Goal: Information Seeking & Learning: Learn about a topic

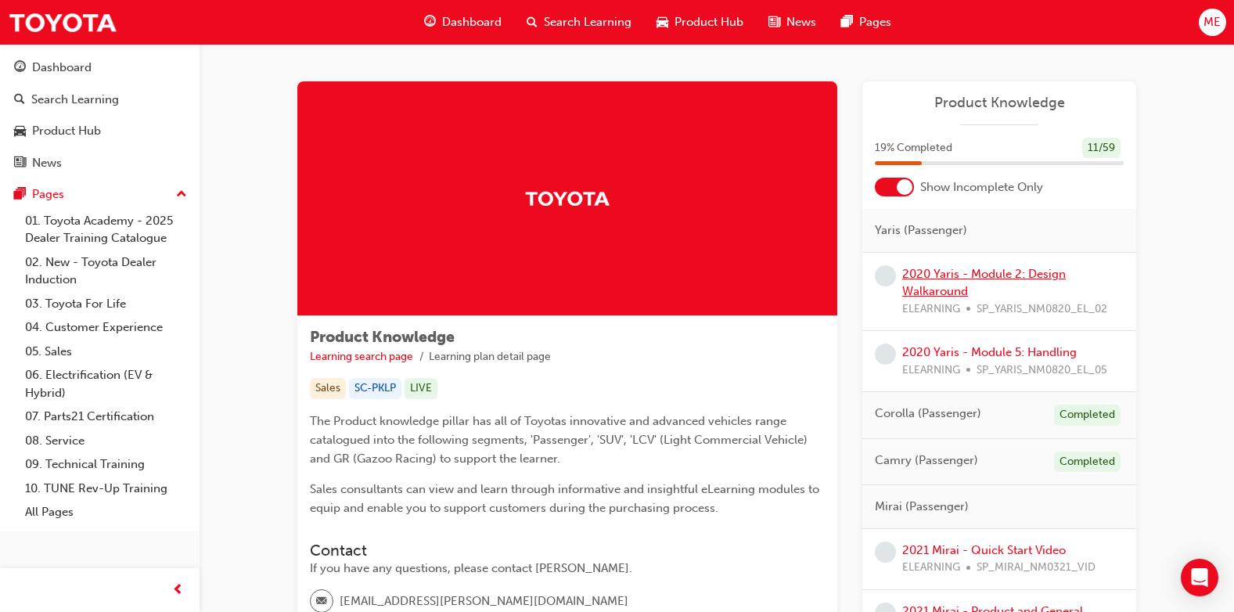
click at [926, 275] on link "2020 Yaris - Module 2: Design Walkaround" at bounding box center [984, 283] width 164 height 32
drag, startPoint x: 846, startPoint y: 356, endPoint x: 844, endPoint y: 377, distance: 21.2
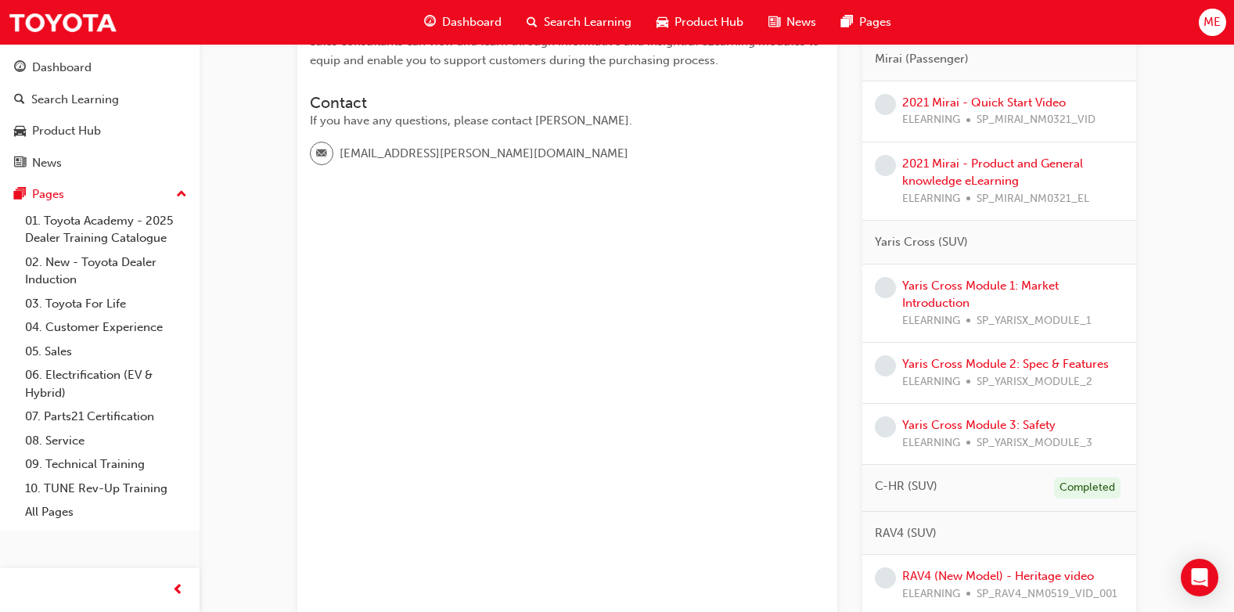
scroll to position [470, 0]
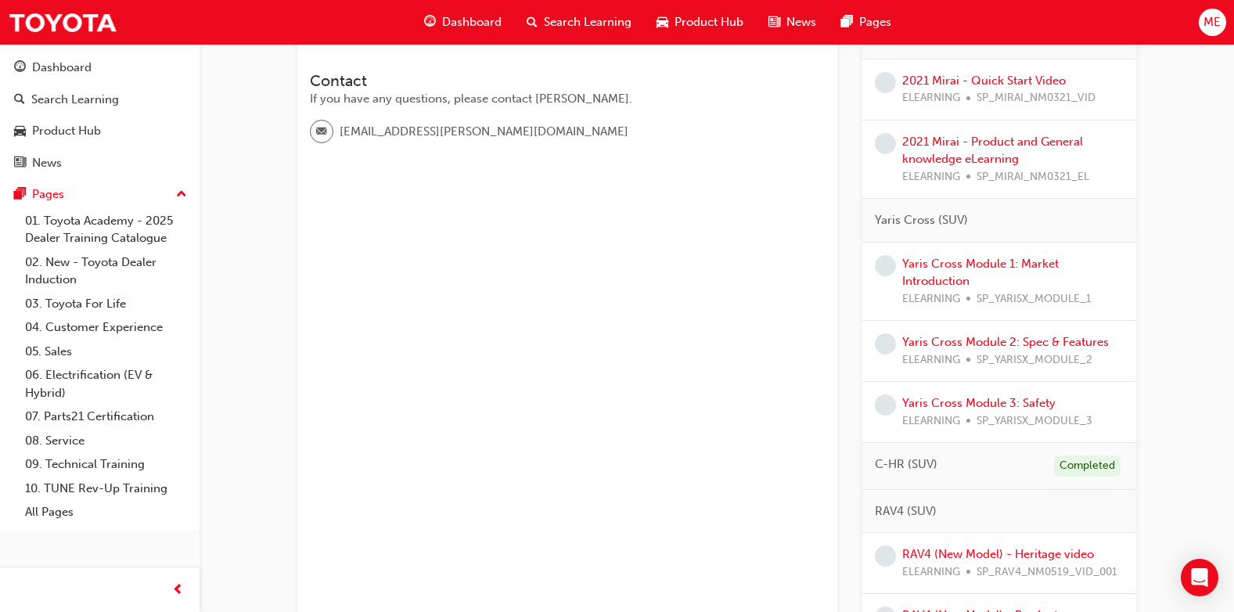
click at [911, 272] on div "Yaris Cross Module 1: Market Introduction ELEARNING SP_YARISX_MODULE_1" at bounding box center [1012, 281] width 221 height 53
click at [913, 264] on link "Yaris Cross Module 1: Market Introduction" at bounding box center [980, 273] width 157 height 32
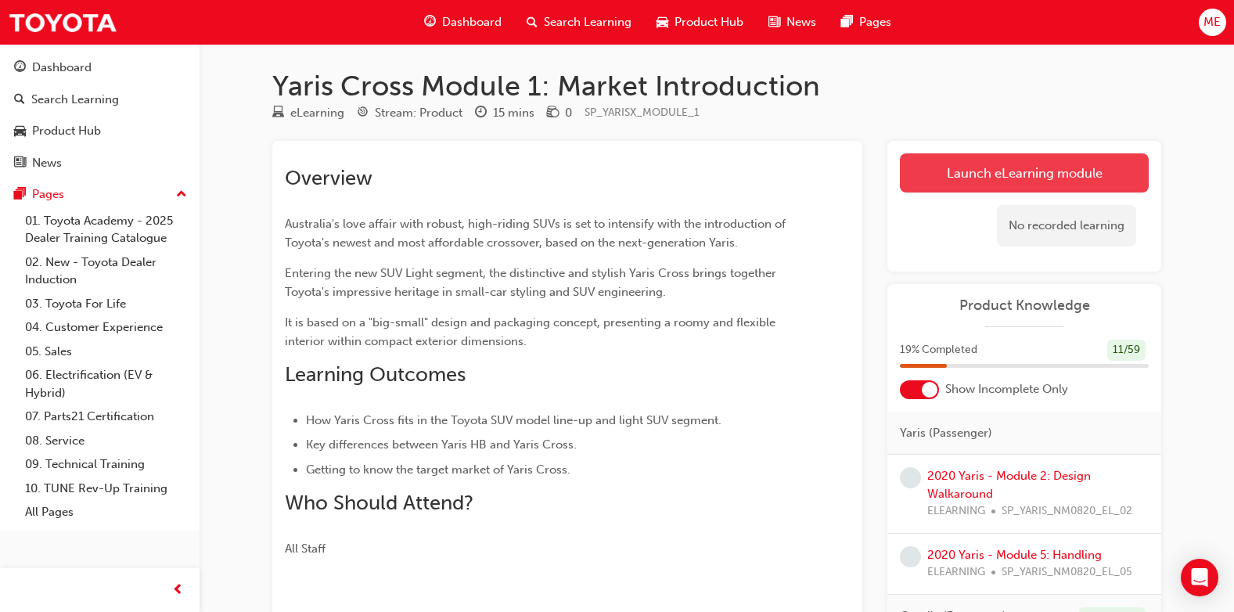
click at [959, 180] on link "Launch eLearning module" at bounding box center [1024, 172] width 249 height 39
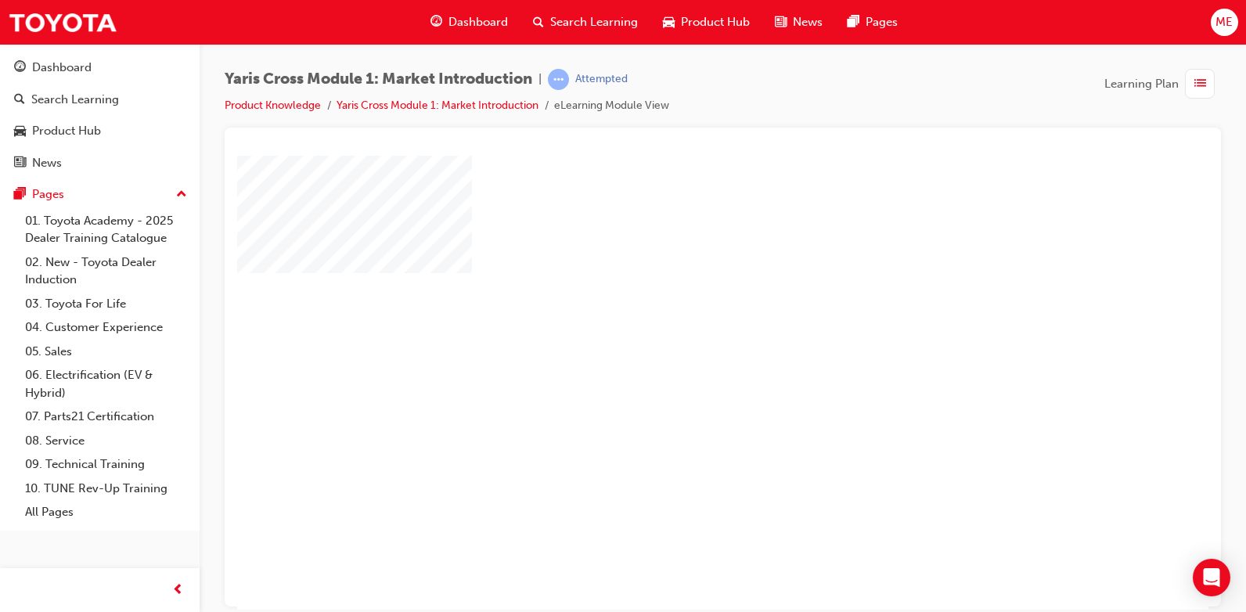
click at [678, 337] on div "play" at bounding box center [678, 337] width 0 height 0
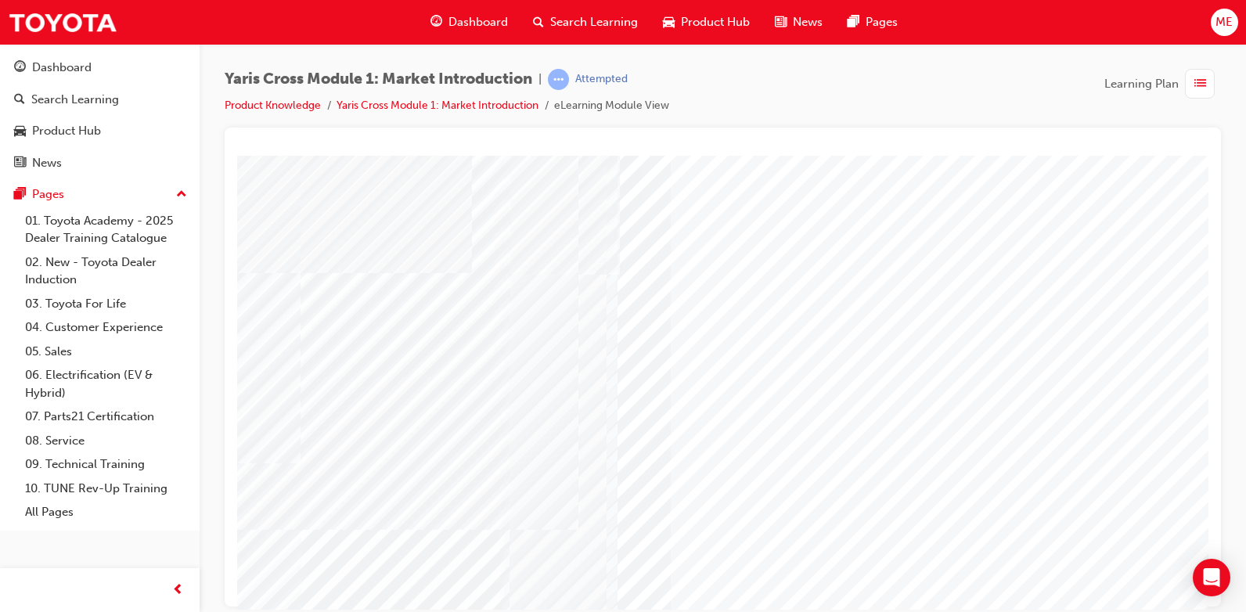
scroll to position [145, 0]
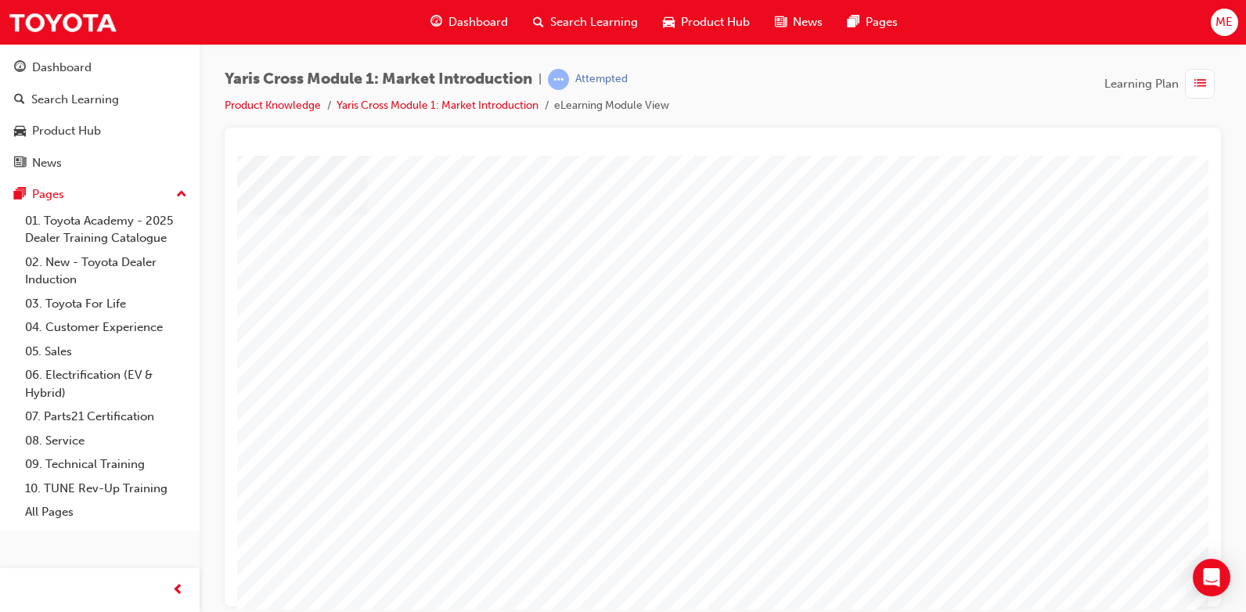
scroll to position [0, 0]
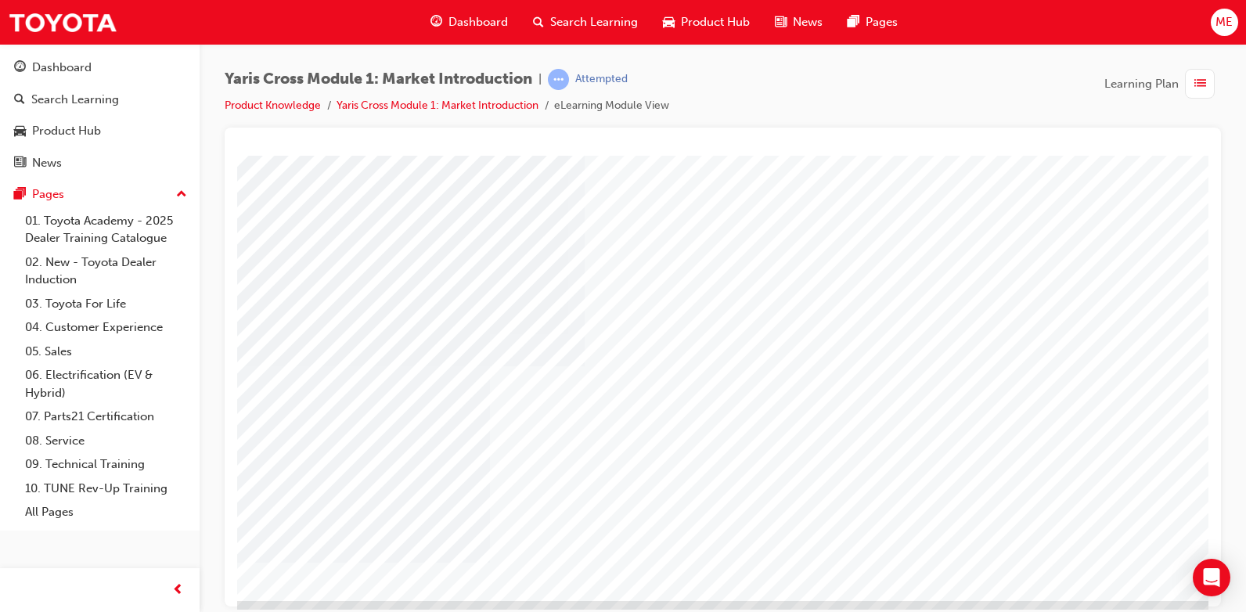
scroll to position [145, 0]
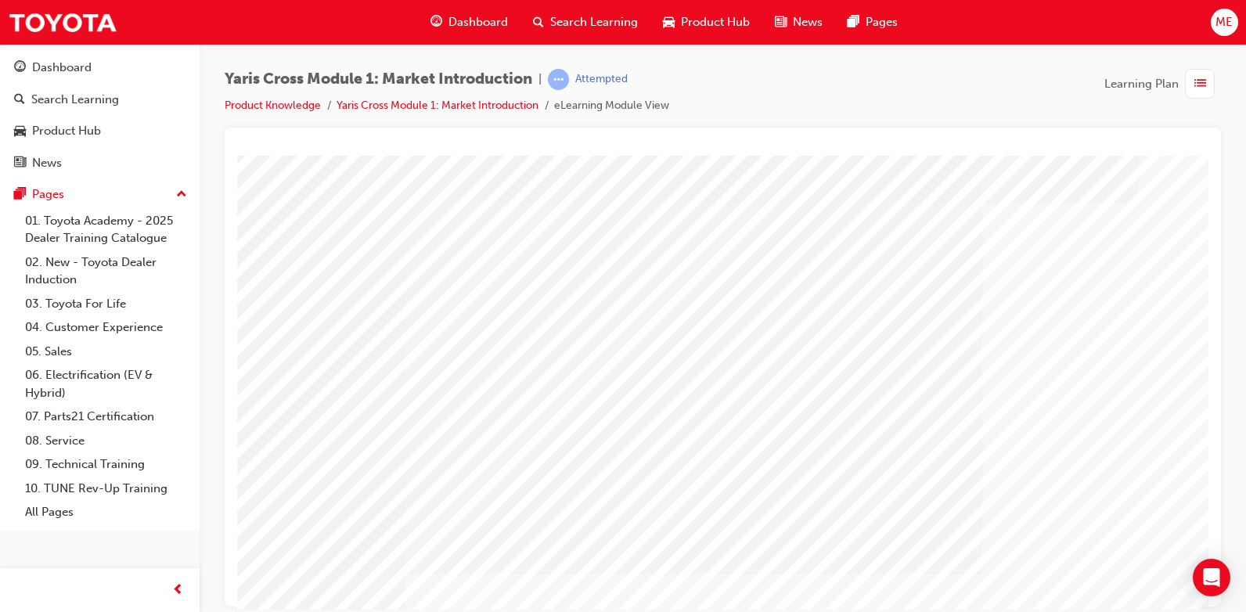
scroll to position [0, 105]
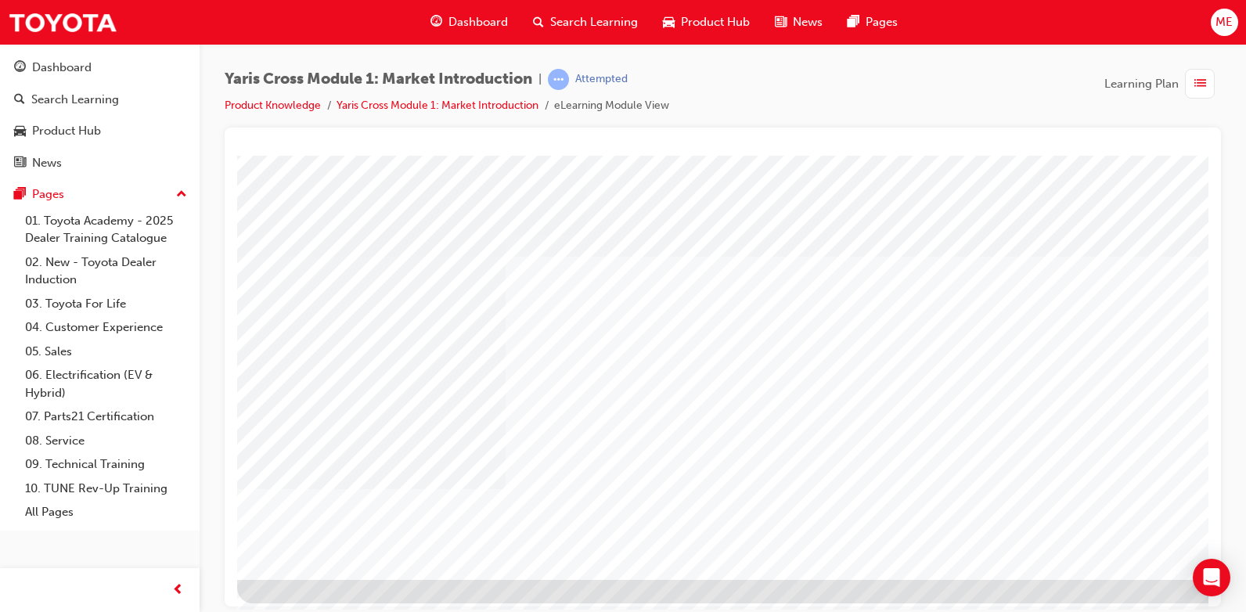
scroll to position [145, 0]
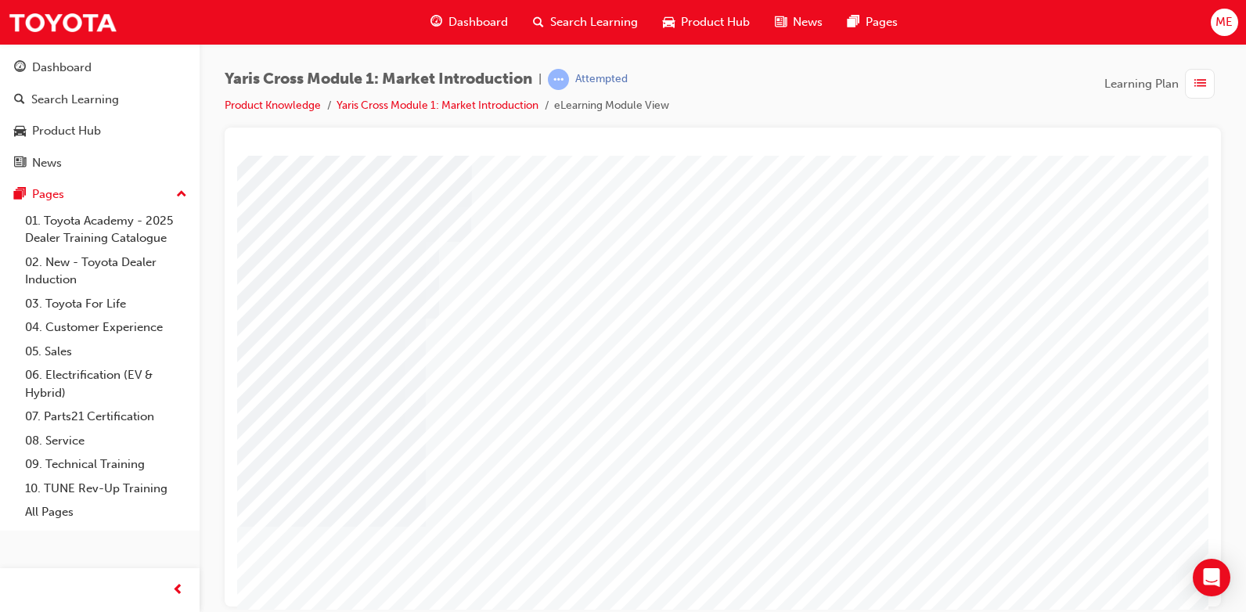
drag, startPoint x: 495, startPoint y: 451, endPoint x: 478, endPoint y: 441, distance: 19.6
click at [459, 445] on div at bounding box center [769, 369] width 1064 height 563
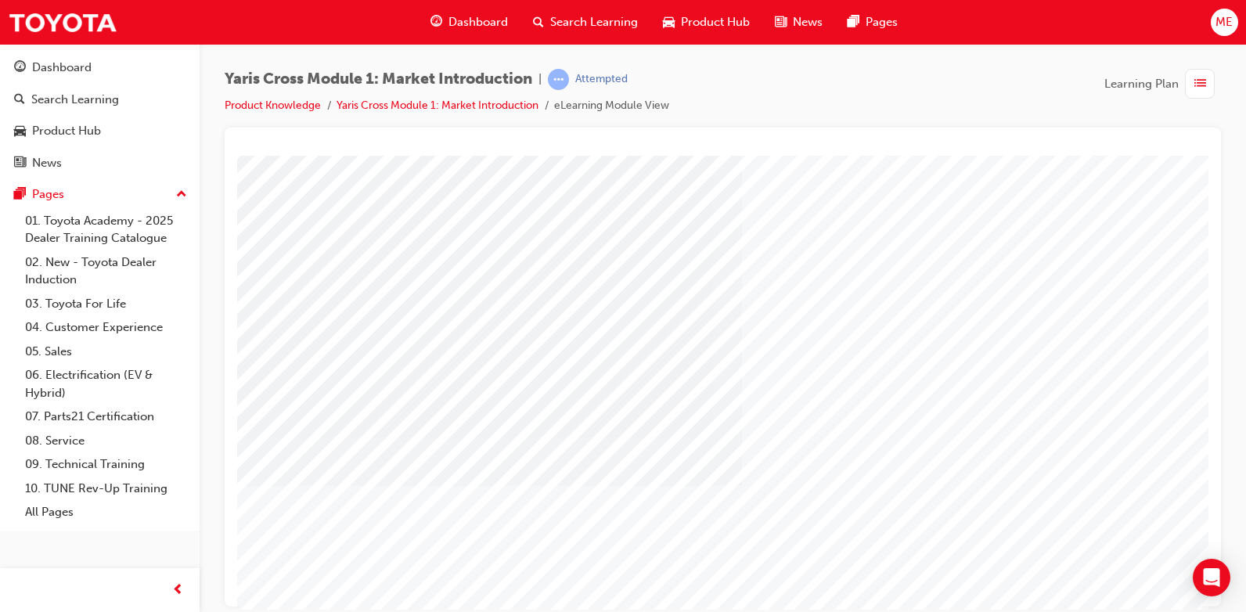
scroll to position [78, 0]
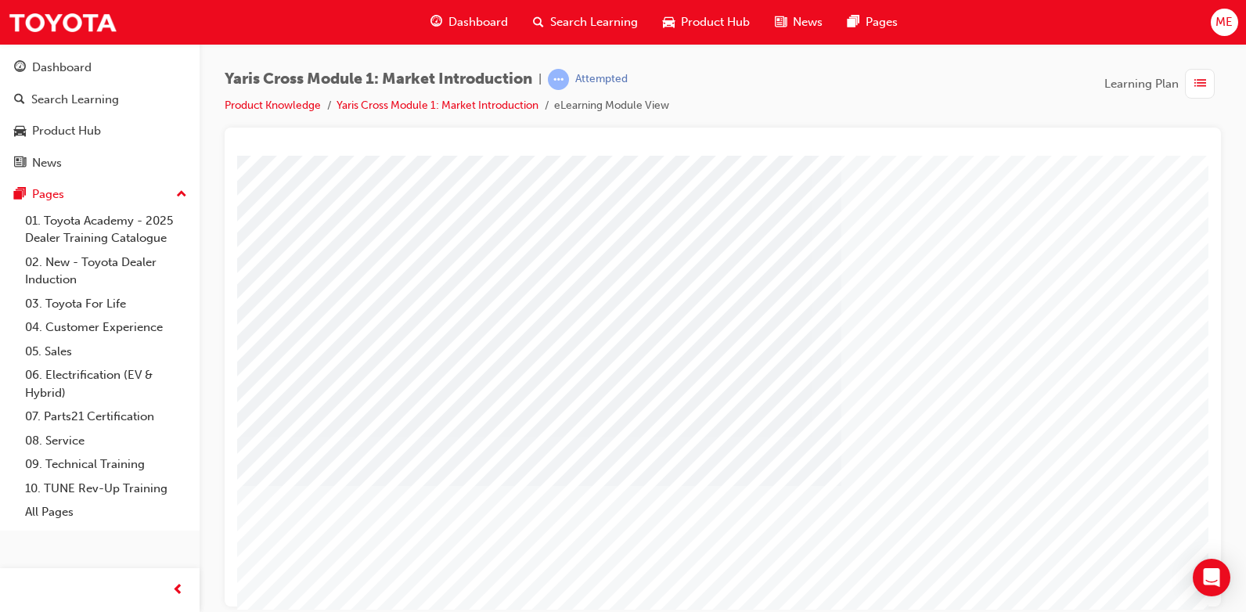
scroll to position [145, 0]
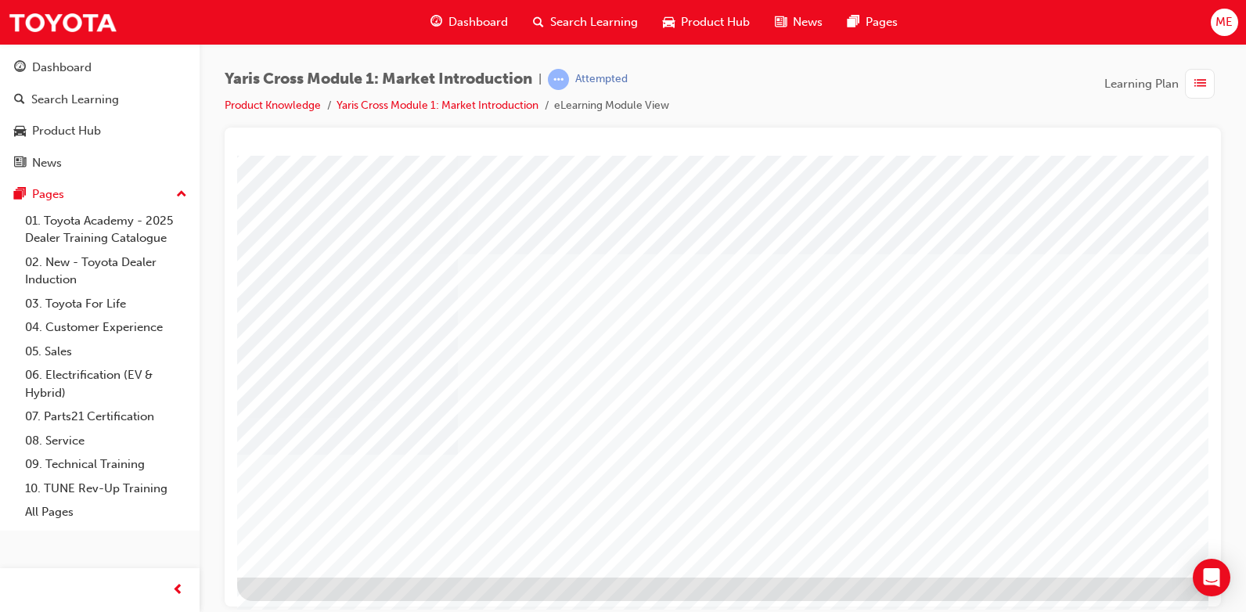
scroll to position [145, 0]
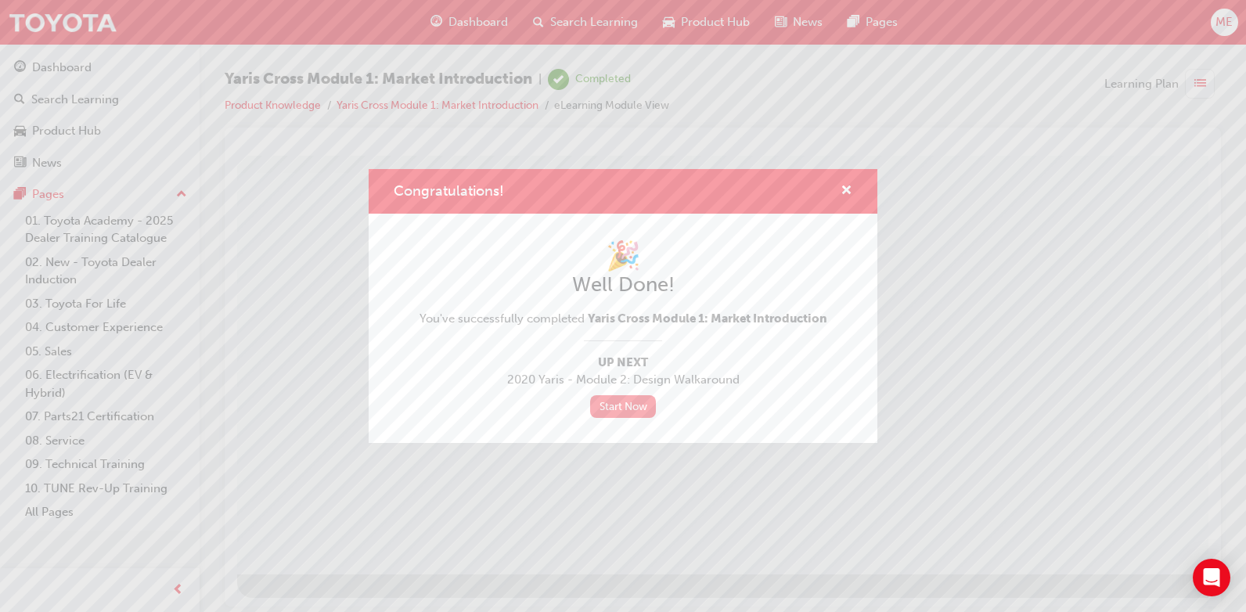
click at [627, 409] on link "Start Now" at bounding box center [623, 406] width 66 height 23
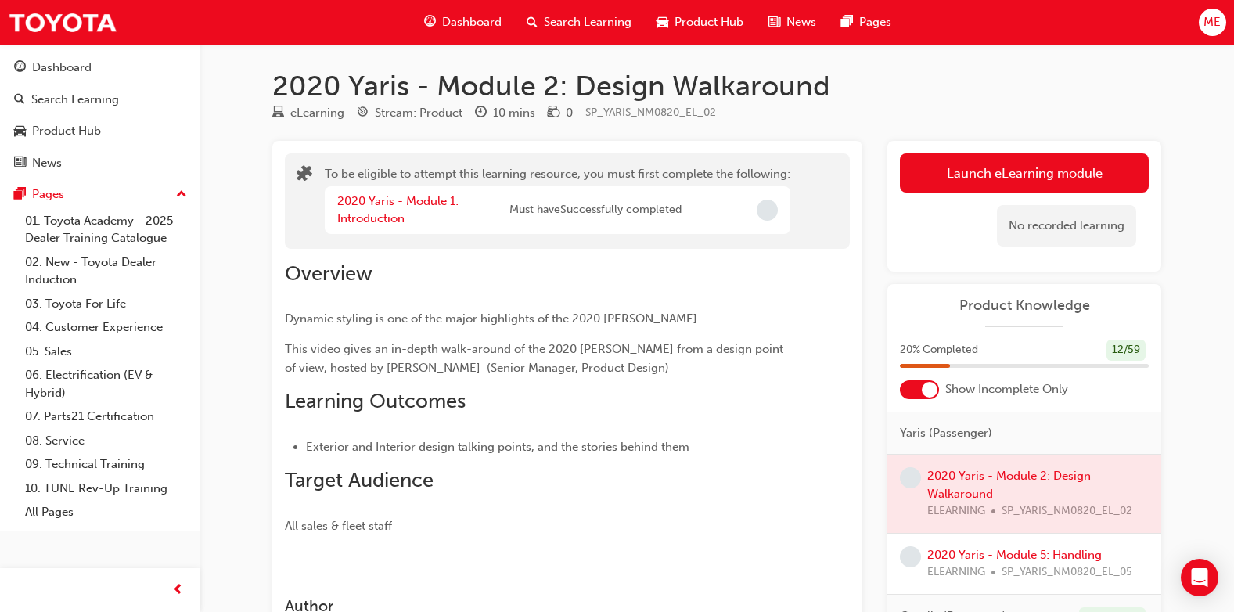
click at [393, 209] on div "2020 Yaris - Module 1: Introduction" at bounding box center [423, 210] width 172 height 35
click at [387, 196] on link "2020 Yaris - Module 1: Introduction" at bounding box center [397, 210] width 121 height 32
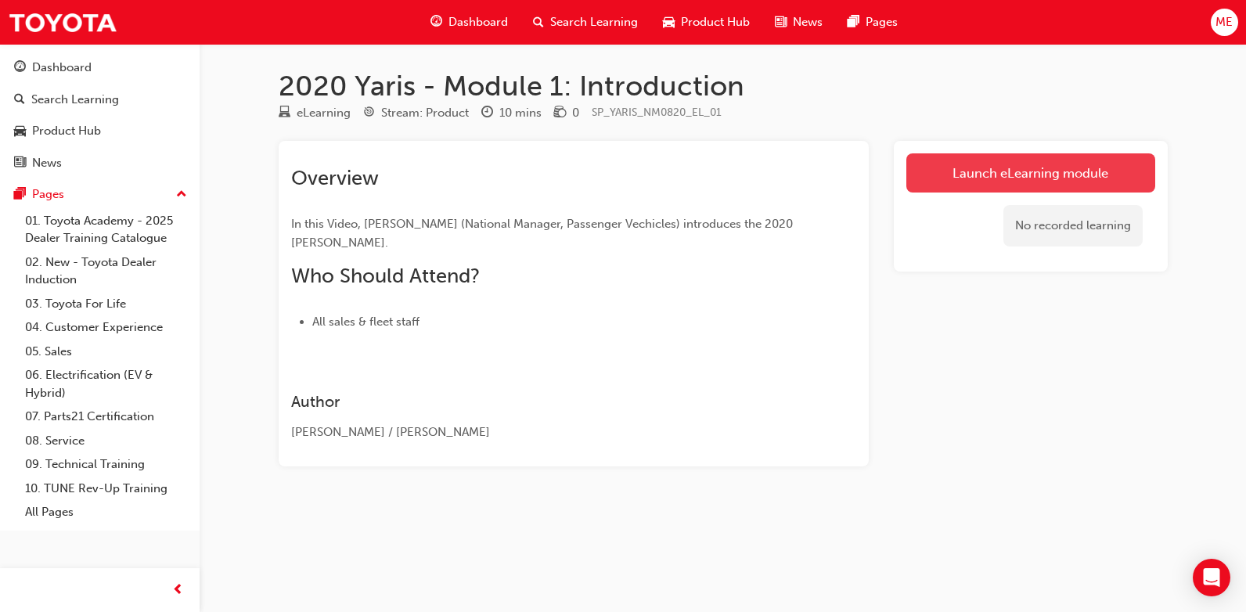
click at [937, 173] on link "Launch eLearning module" at bounding box center [1030, 172] width 249 height 39
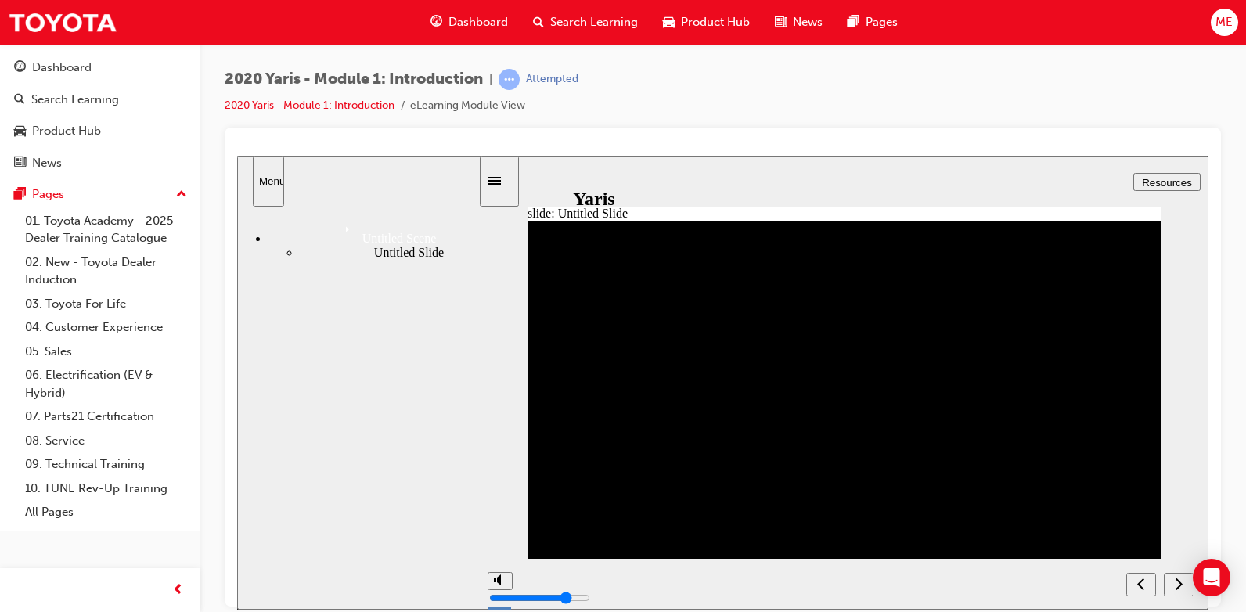
click at [1175, 584] on icon "next" at bounding box center [1179, 583] width 8 height 14
click at [1176, 586] on icon "next" at bounding box center [1179, 583] width 8 height 14
click at [1178, 585] on icon "next" at bounding box center [1179, 583] width 8 height 14
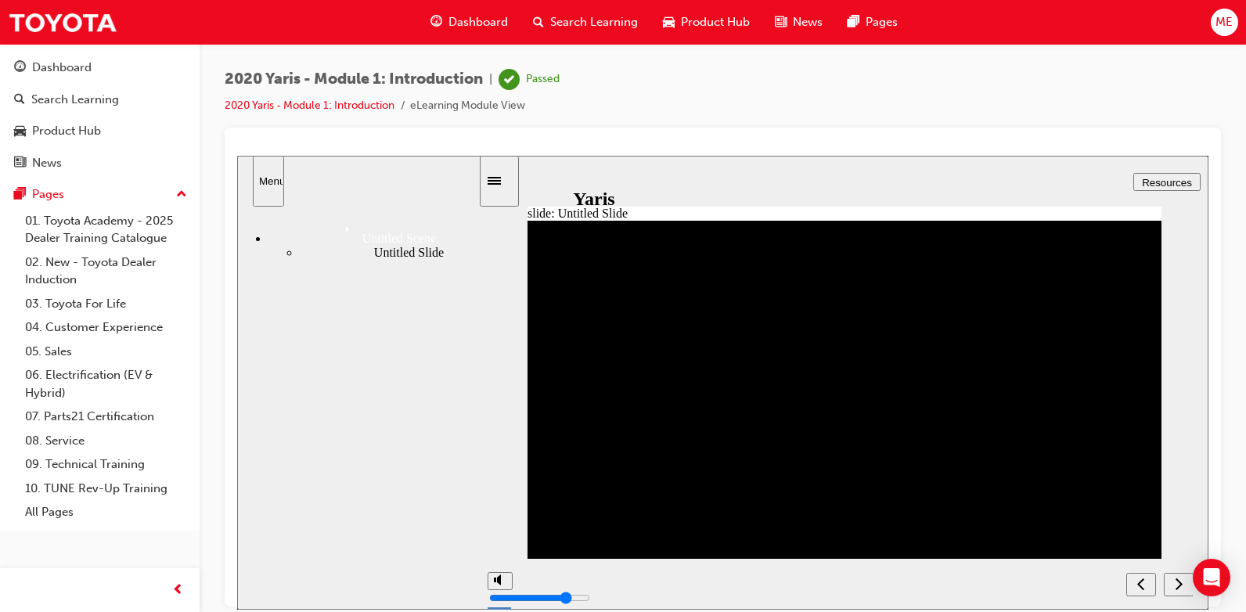
click at [1182, 584] on div "next" at bounding box center [1178, 584] width 17 height 16
click at [1182, 584] on icon "next" at bounding box center [1178, 583] width 7 height 12
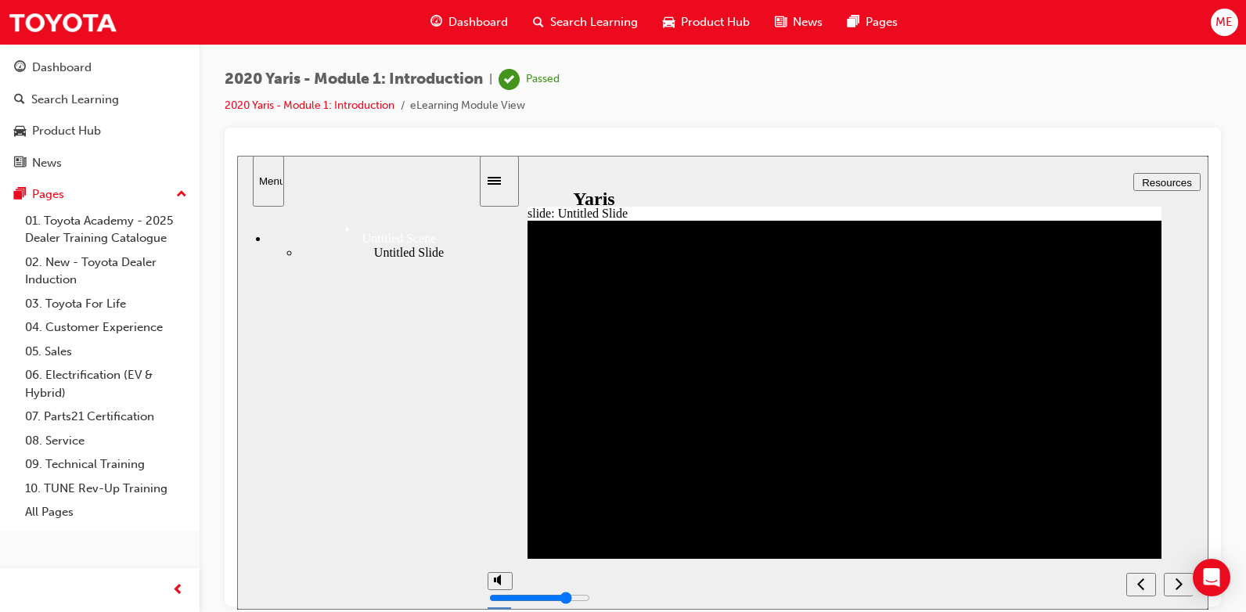
click at [1182, 584] on icon "next" at bounding box center [1178, 583] width 7 height 12
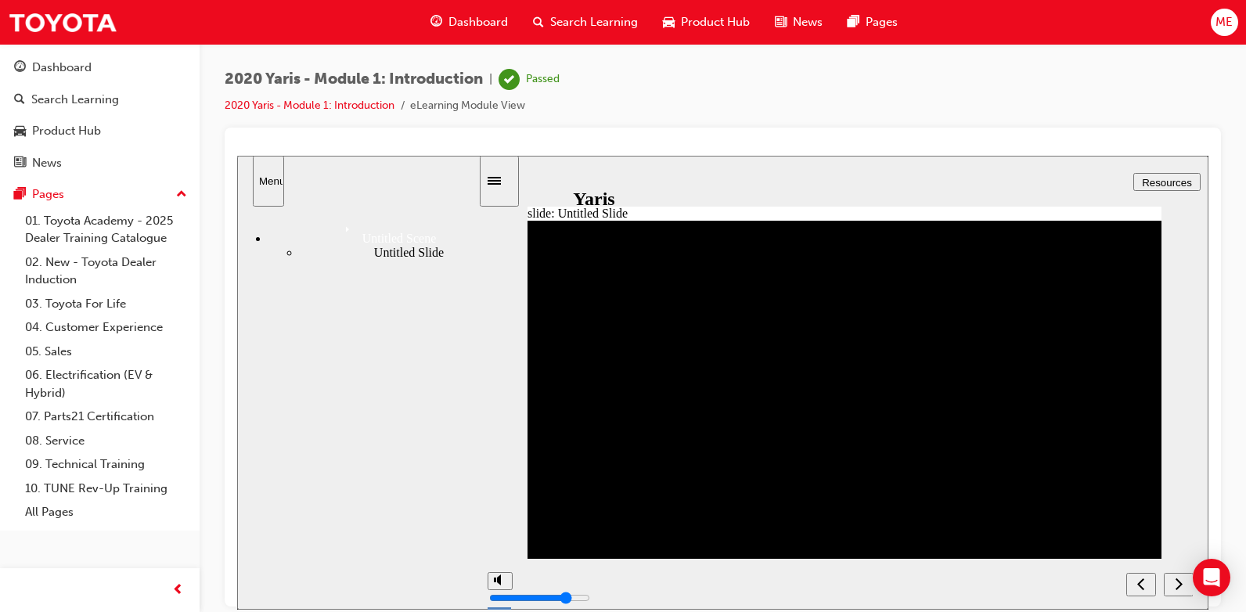
click at [1182, 584] on icon "next" at bounding box center [1178, 583] width 7 height 12
click at [1179, 589] on icon "next" at bounding box center [1179, 583] width 8 height 14
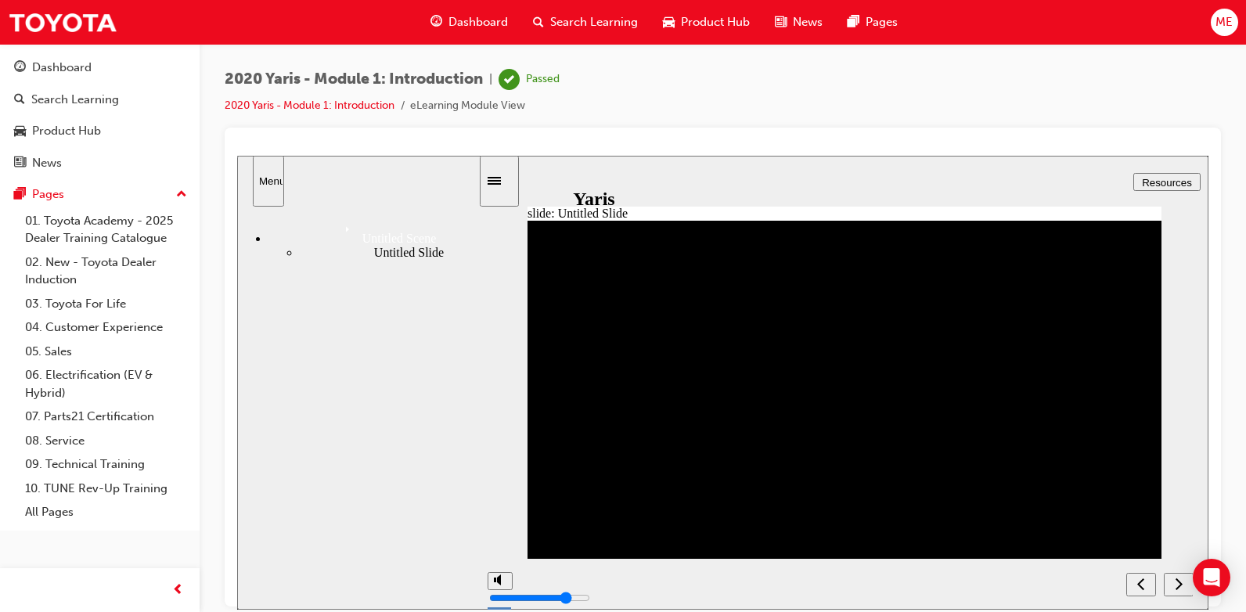
click at [1179, 589] on icon "next" at bounding box center [1179, 583] width 8 height 14
click at [249, 104] on link "2020 Yaris - Module 1: Introduction" at bounding box center [310, 105] width 170 height 13
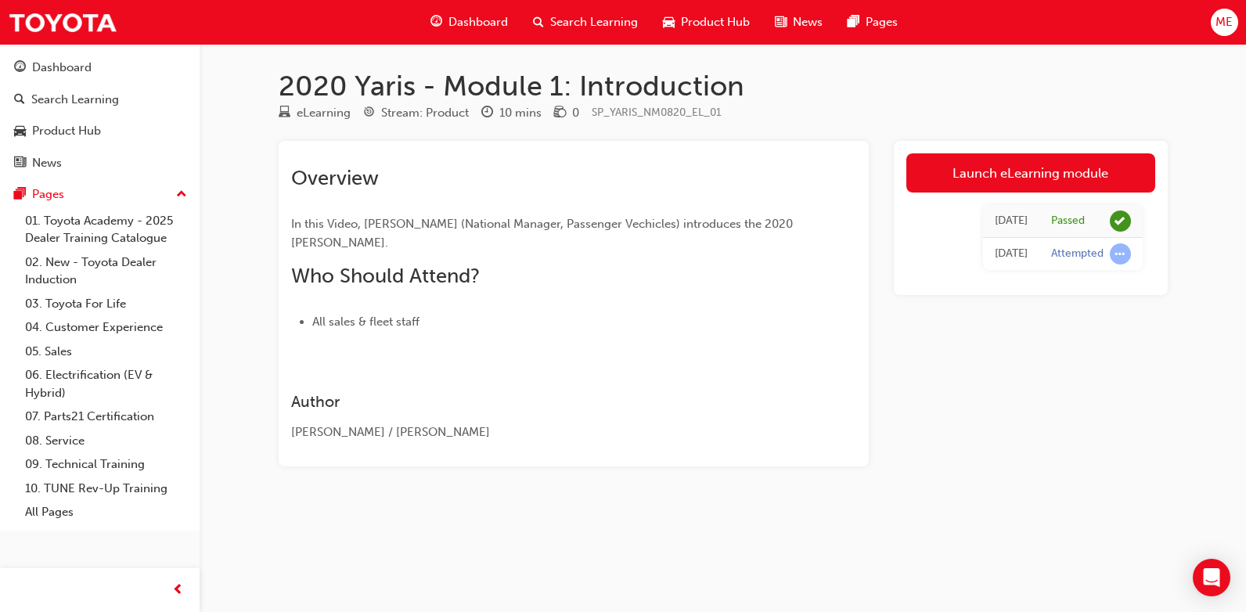
click at [591, 26] on span "Search Learning" at bounding box center [594, 22] width 88 height 18
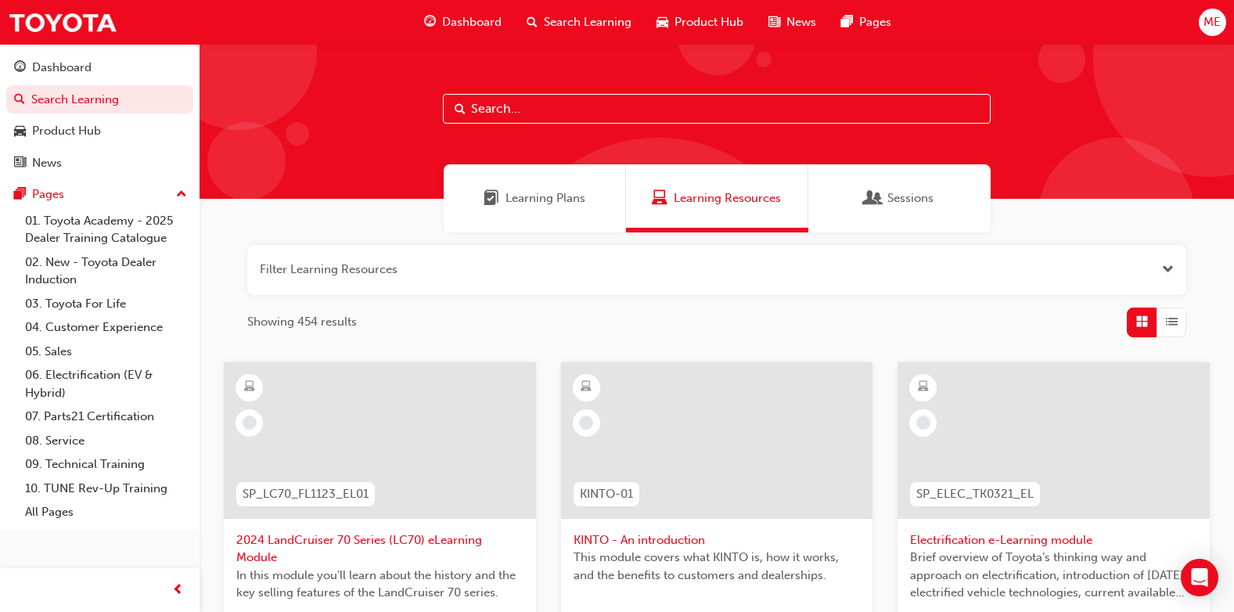
click at [495, 171] on div "Learning Plans" at bounding box center [535, 198] width 182 height 68
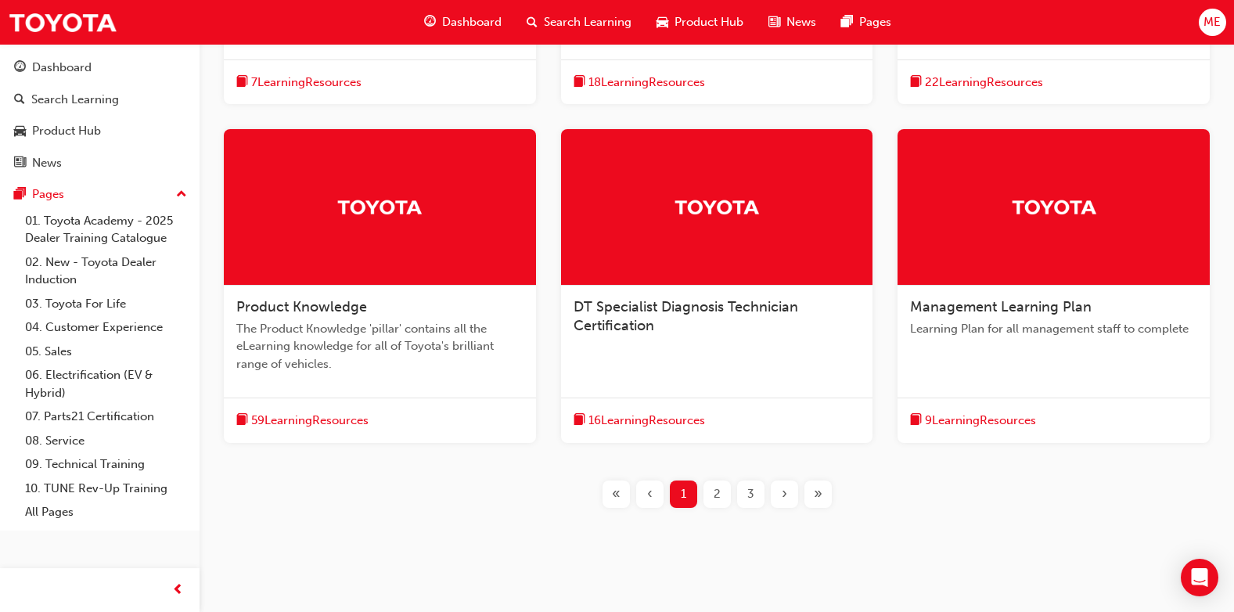
scroll to position [559, 0]
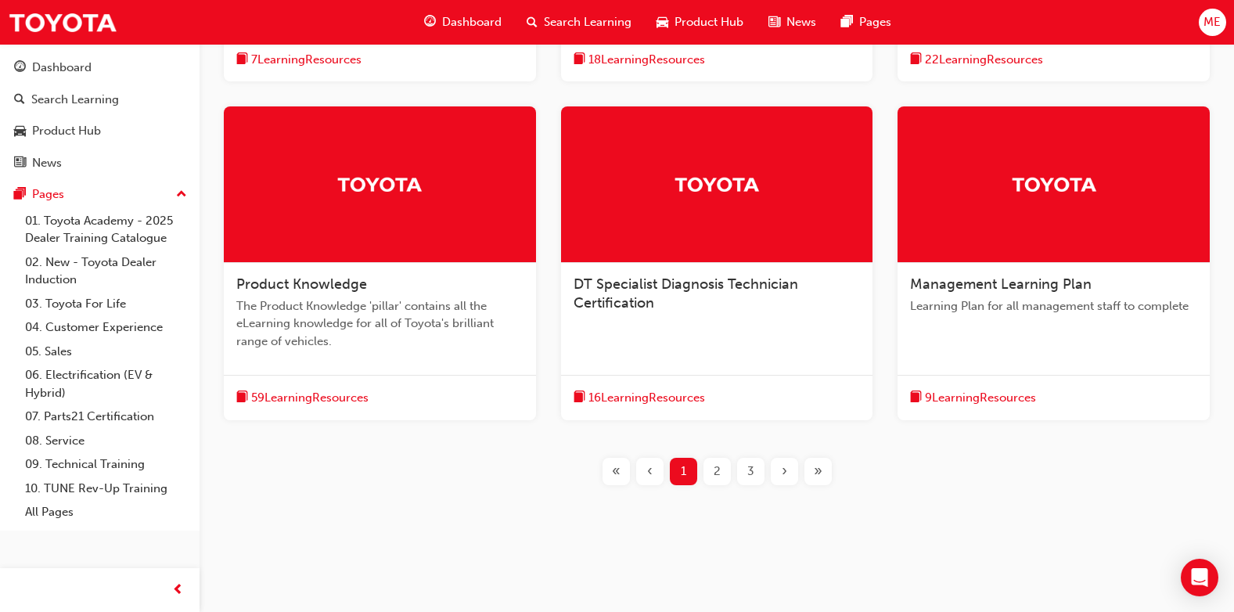
click at [359, 155] on div at bounding box center [380, 184] width 312 height 157
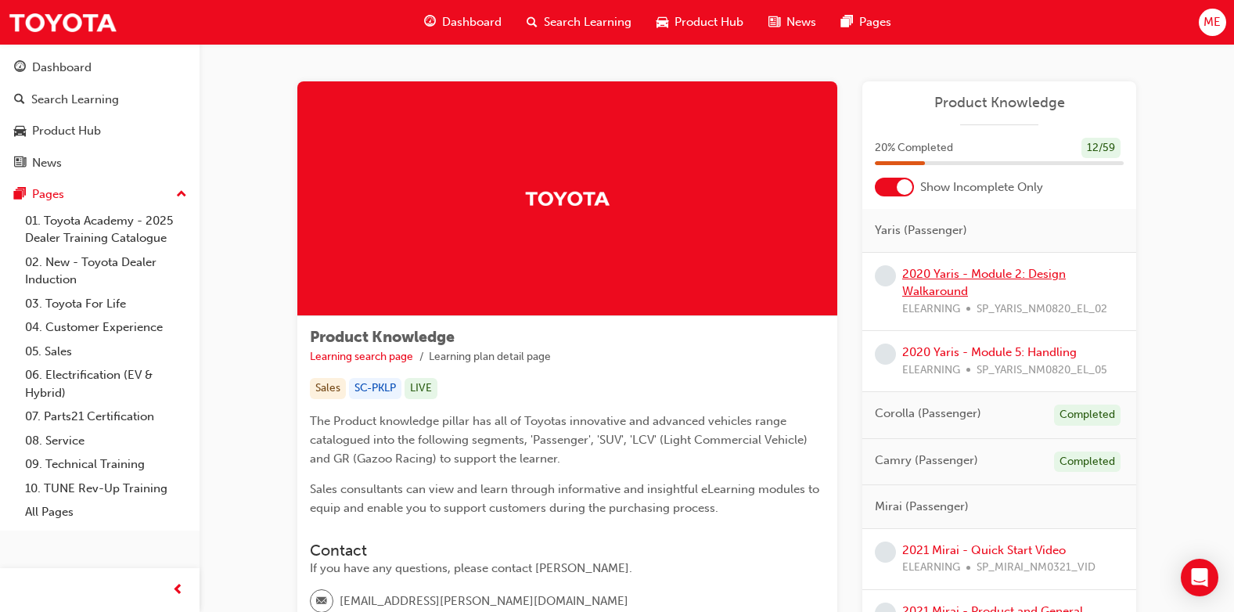
click at [933, 272] on link "2020 Yaris - Module 2: Design Walkaround" at bounding box center [984, 283] width 164 height 32
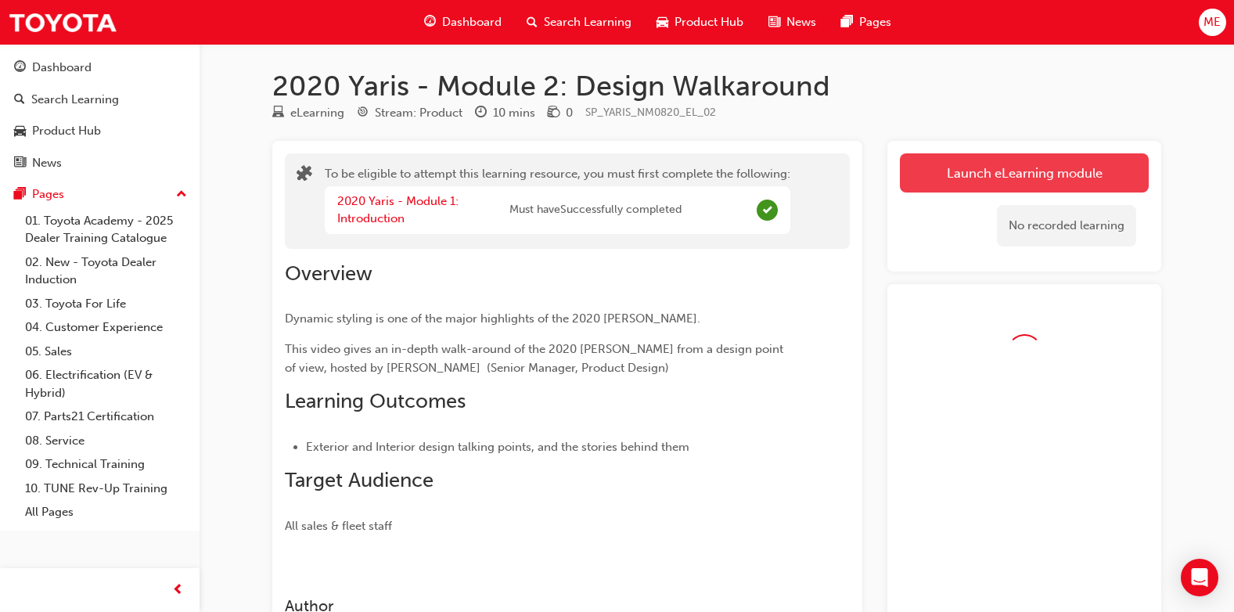
click at [954, 173] on link "Launch eLearning module" at bounding box center [1024, 172] width 249 height 39
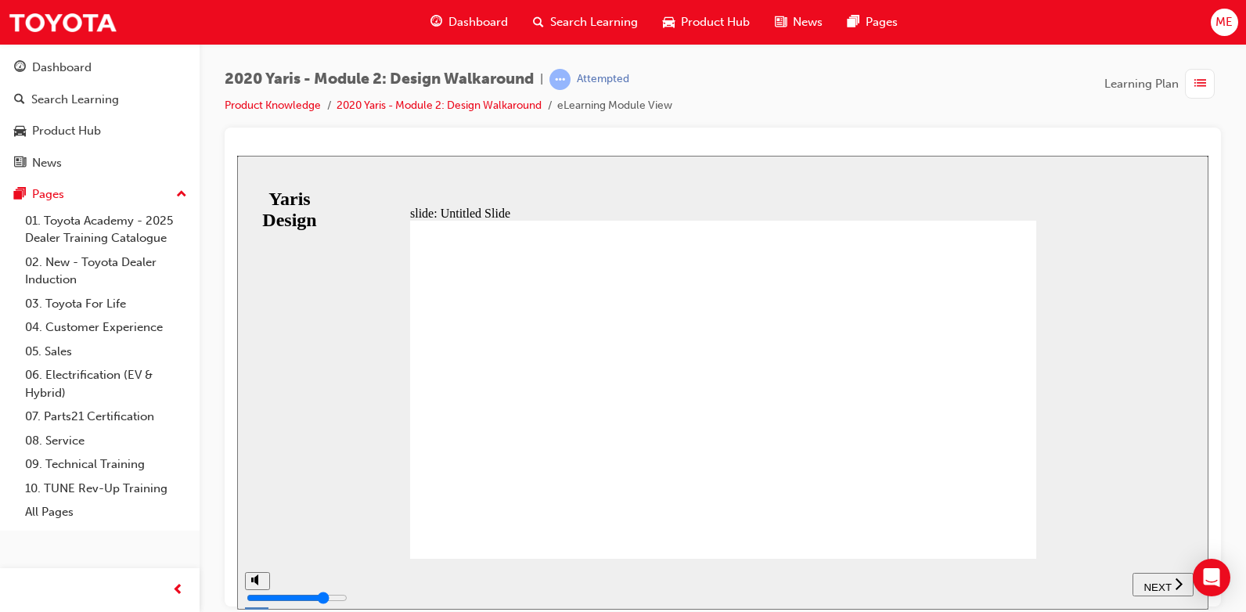
click at [1172, 581] on div "NEXT" at bounding box center [1163, 584] width 49 height 16
click at [311, 101] on link "Product Knowledge" at bounding box center [273, 105] width 96 height 13
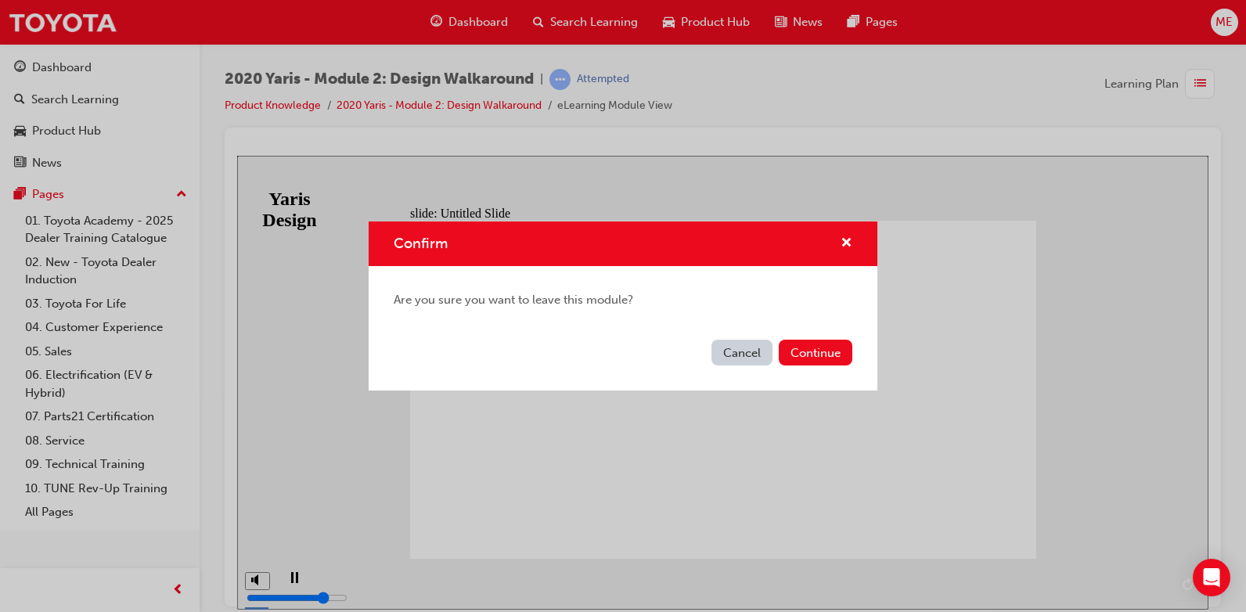
click at [747, 347] on button "Cancel" at bounding box center [741, 353] width 61 height 26
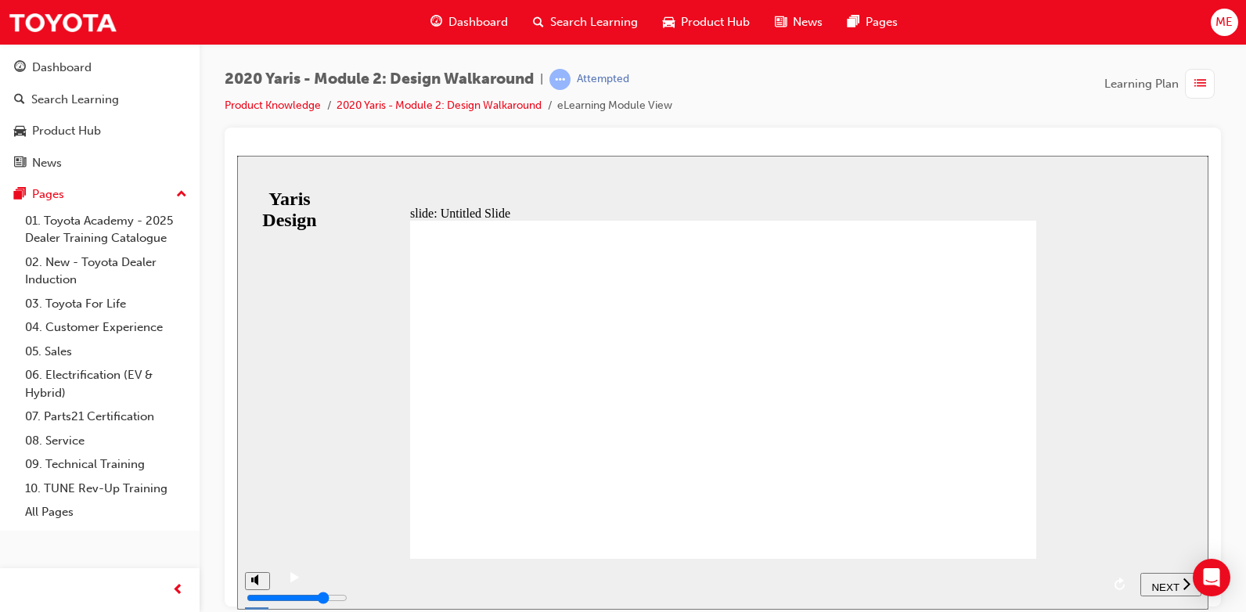
click at [1175, 587] on span "NEXT" at bounding box center [1164, 587] width 27 height 12
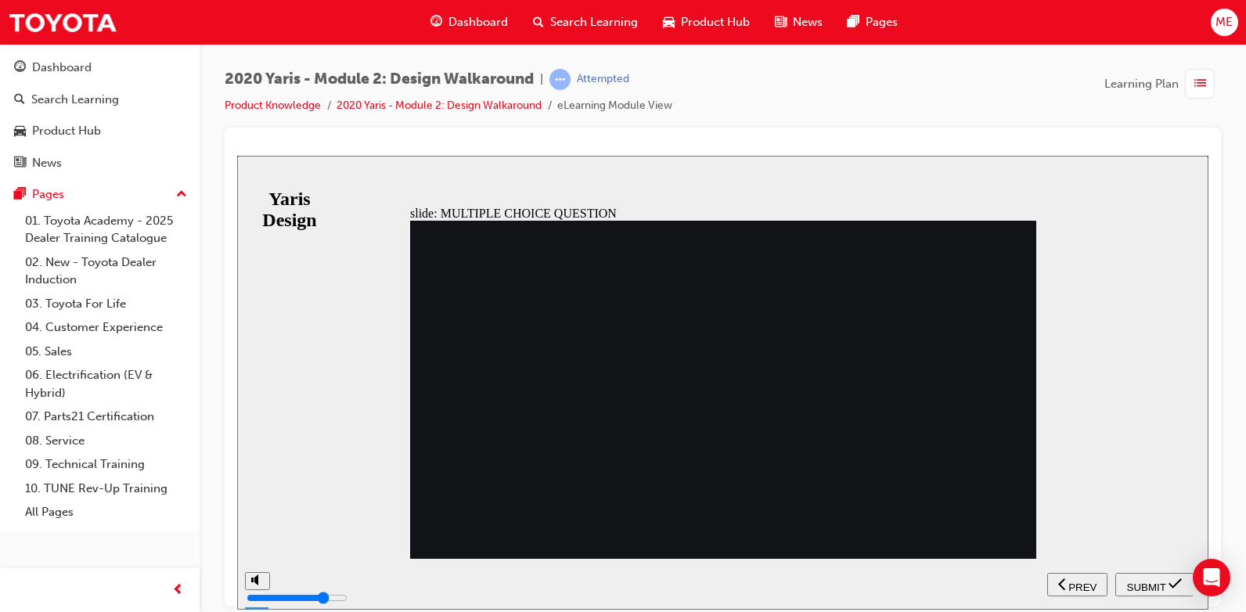
click at [1142, 581] on span "SUBMIT" at bounding box center [1146, 587] width 39 height 12
drag, startPoint x: 613, startPoint y: 449, endPoint x: 563, endPoint y: 425, distance: 54.9
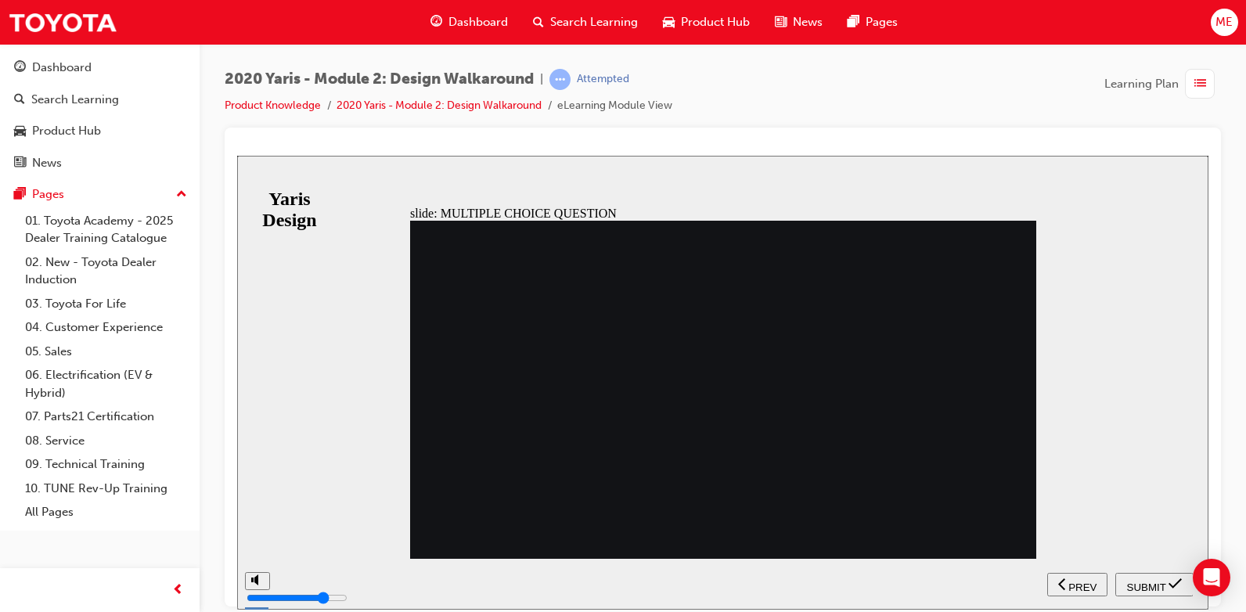
radio input "false"
radio input "true"
click at [1150, 581] on span "SUBMIT" at bounding box center [1146, 587] width 39 height 12
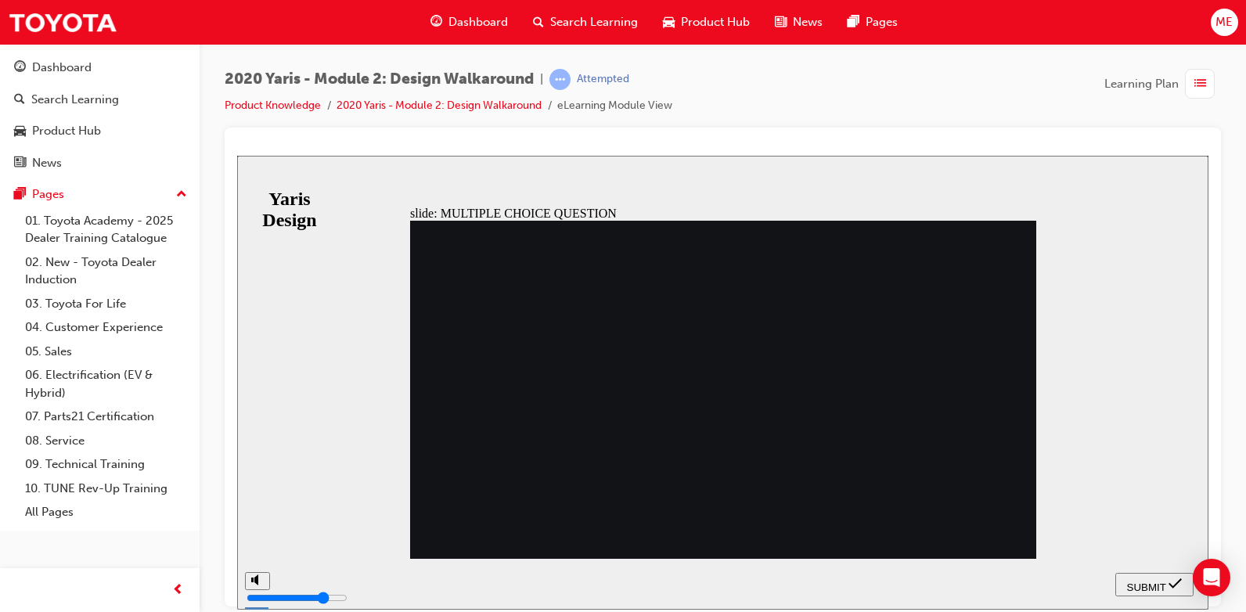
radio input "true"
click at [1157, 588] on span "SUBMIT" at bounding box center [1146, 587] width 39 height 12
click at [1176, 581] on icon "submit" at bounding box center [1174, 583] width 13 height 14
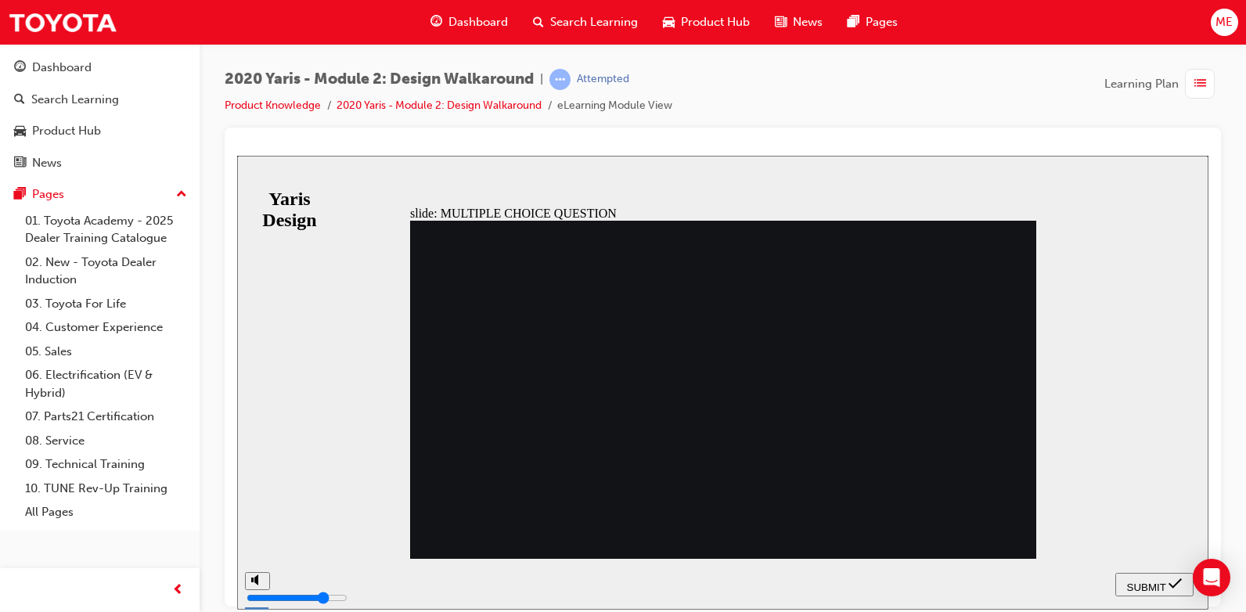
drag, startPoint x: 539, startPoint y: 470, endPoint x: 877, endPoint y: 531, distance: 342.9
radio input "false"
radio input "true"
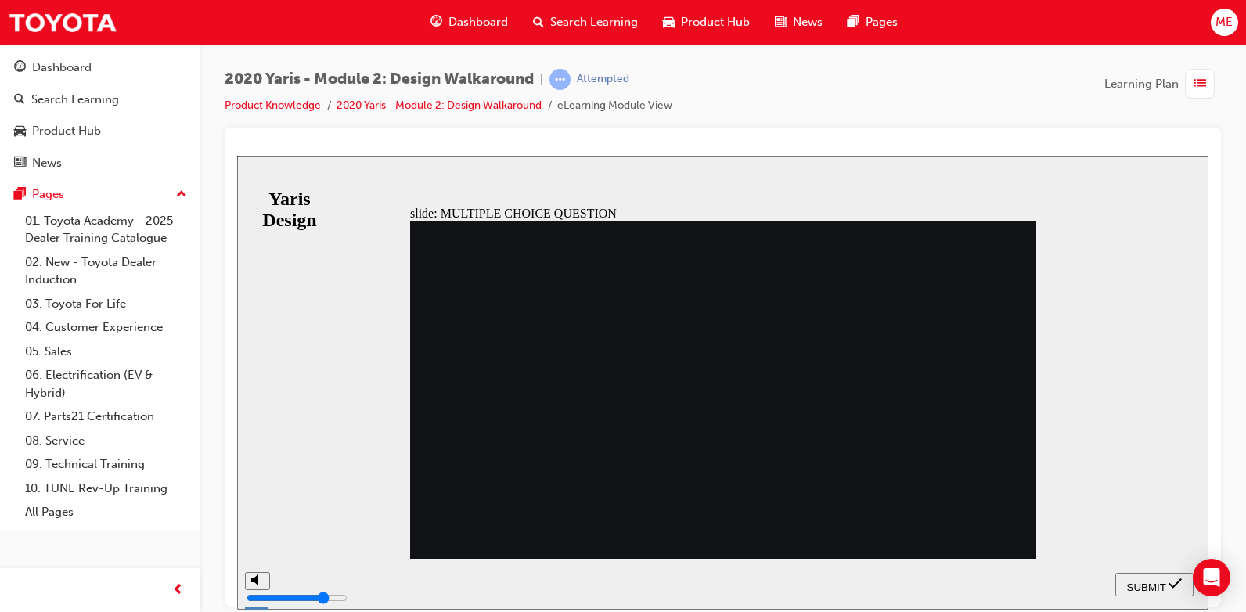
click at [1157, 581] on span "SUBMIT" at bounding box center [1146, 587] width 39 height 12
click at [1146, 592] on button "SUBMIT" at bounding box center [1154, 583] width 78 height 23
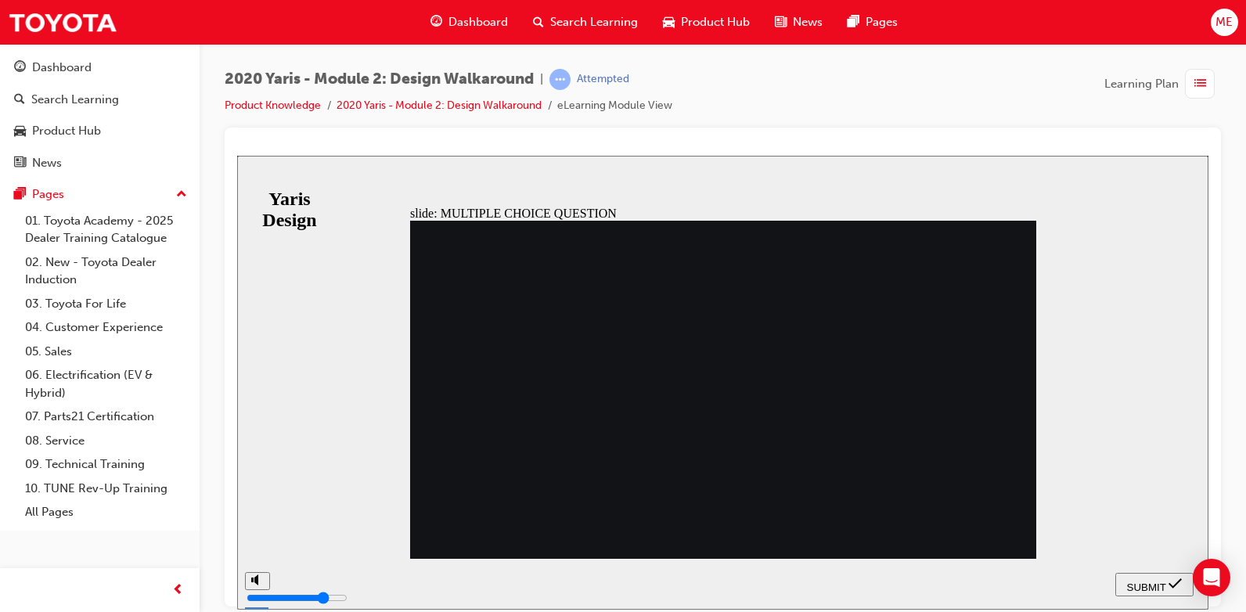
radio input "false"
radio input "true"
click at [1131, 575] on button "SUBMIT" at bounding box center [1154, 583] width 78 height 23
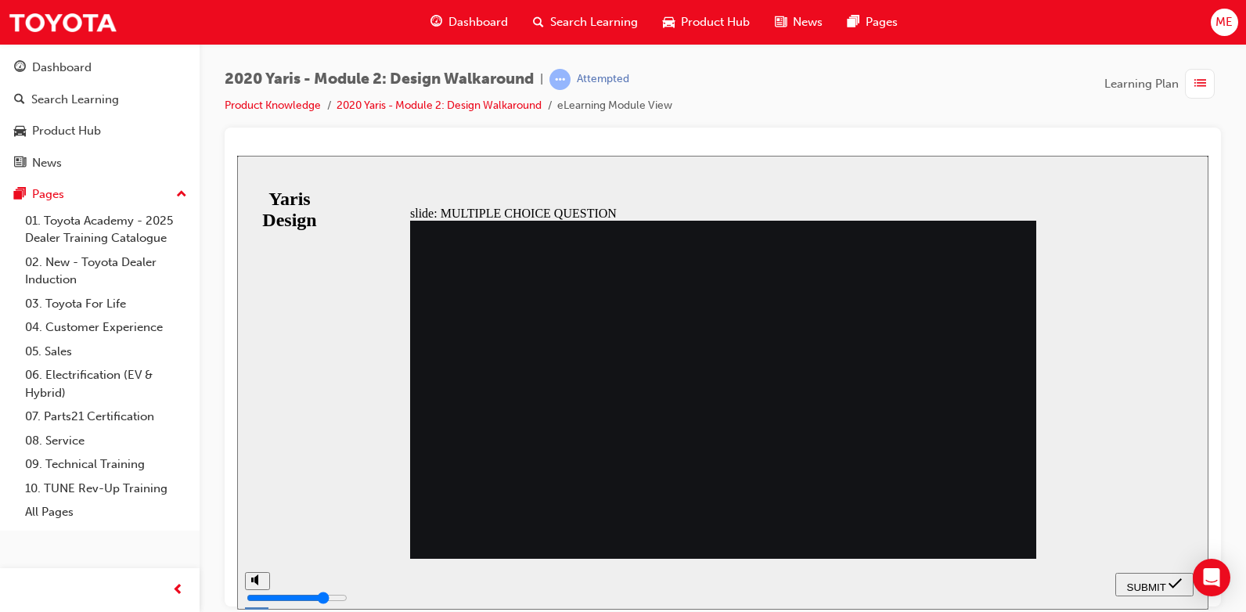
radio input "true"
click at [1172, 580] on icon "submit" at bounding box center [1174, 583] width 13 height 14
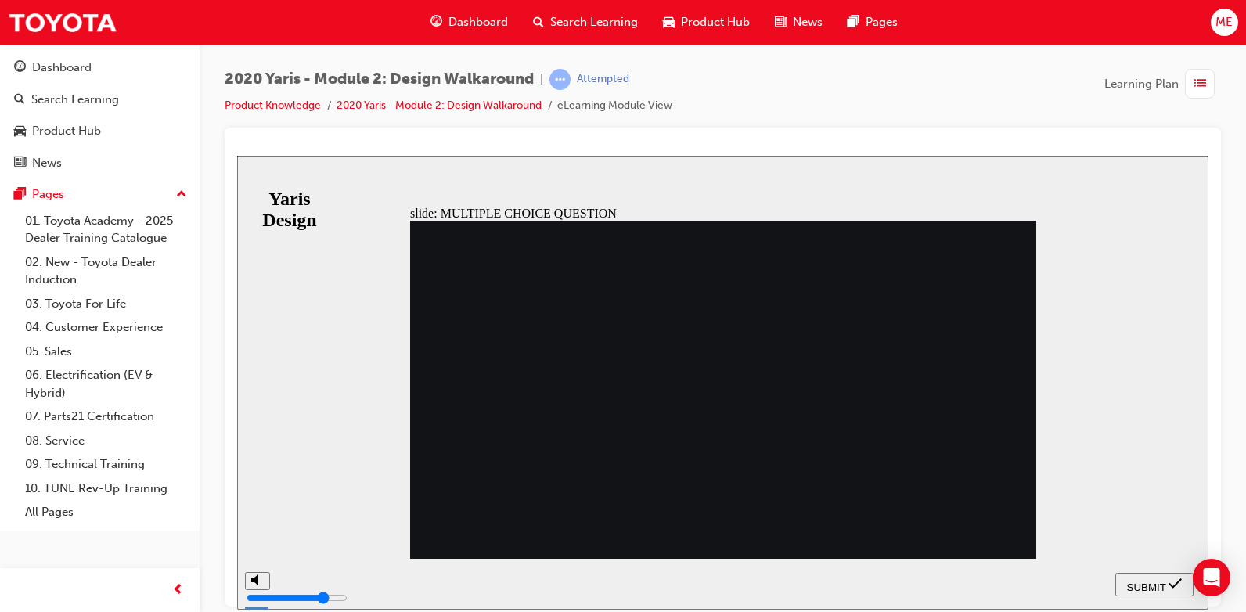
radio input "true"
click at [1148, 584] on span "SUBMIT" at bounding box center [1146, 587] width 39 height 12
drag, startPoint x: 672, startPoint y: 473, endPoint x: 920, endPoint y: 516, distance: 250.9
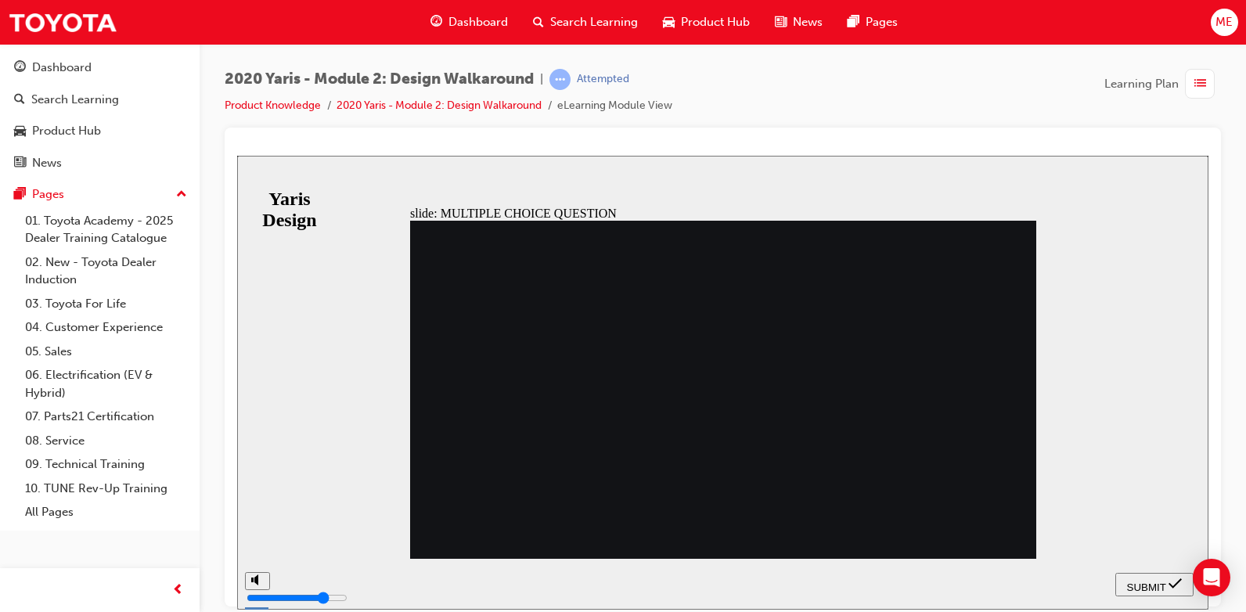
radio input "true"
click at [1165, 589] on div "SUBMIT" at bounding box center [1154, 584] width 66 height 16
drag, startPoint x: 714, startPoint y: 499, endPoint x: 632, endPoint y: 444, distance: 98.8
radio input "true"
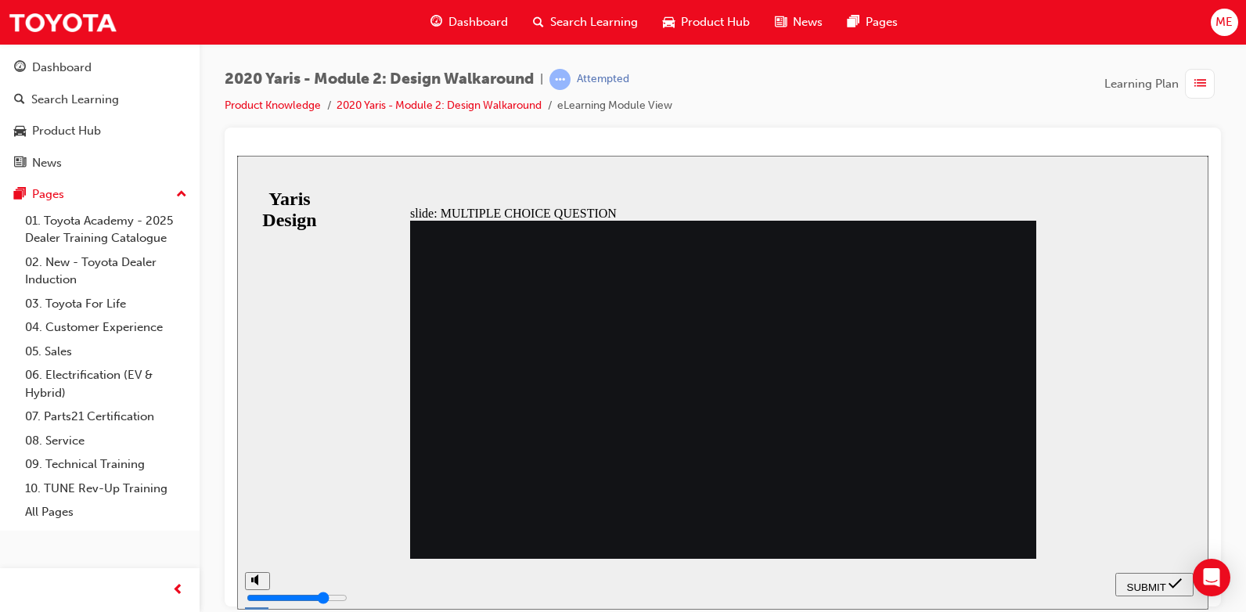
drag, startPoint x: 1149, startPoint y: 581, endPoint x: 1056, endPoint y: 567, distance: 94.3
click at [1141, 583] on span "SUBMIT" at bounding box center [1146, 587] width 39 height 12
radio input "true"
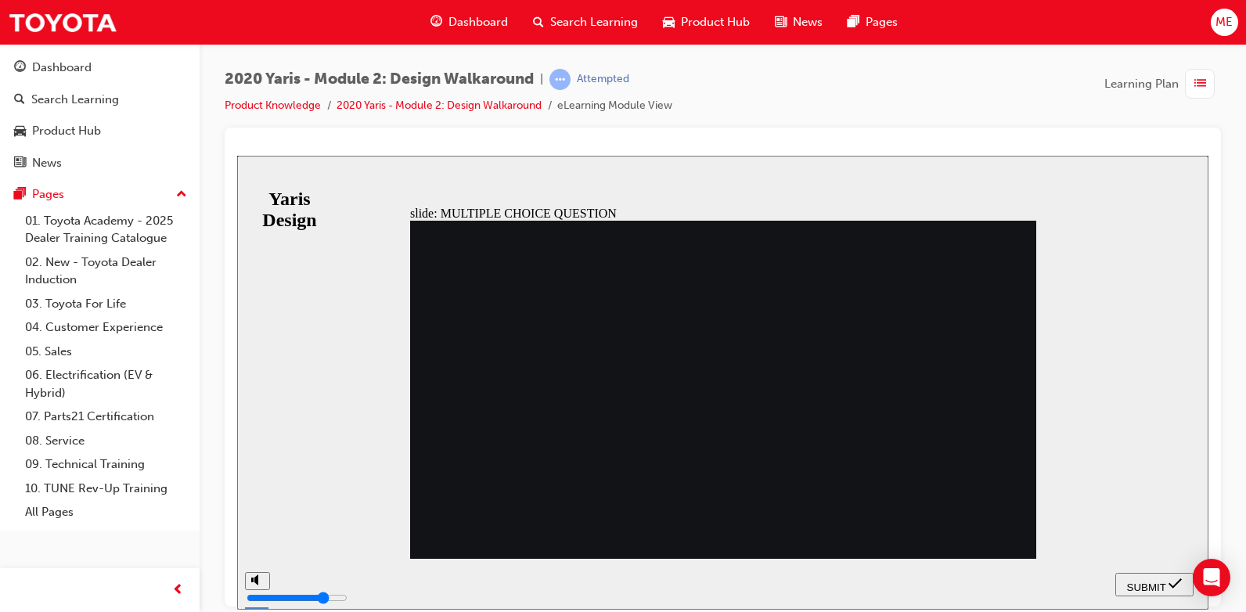
click at [1157, 589] on span "SUBMIT" at bounding box center [1146, 587] width 39 height 12
drag, startPoint x: 735, startPoint y: 409, endPoint x: 779, endPoint y: 422, distance: 45.8
radio input "true"
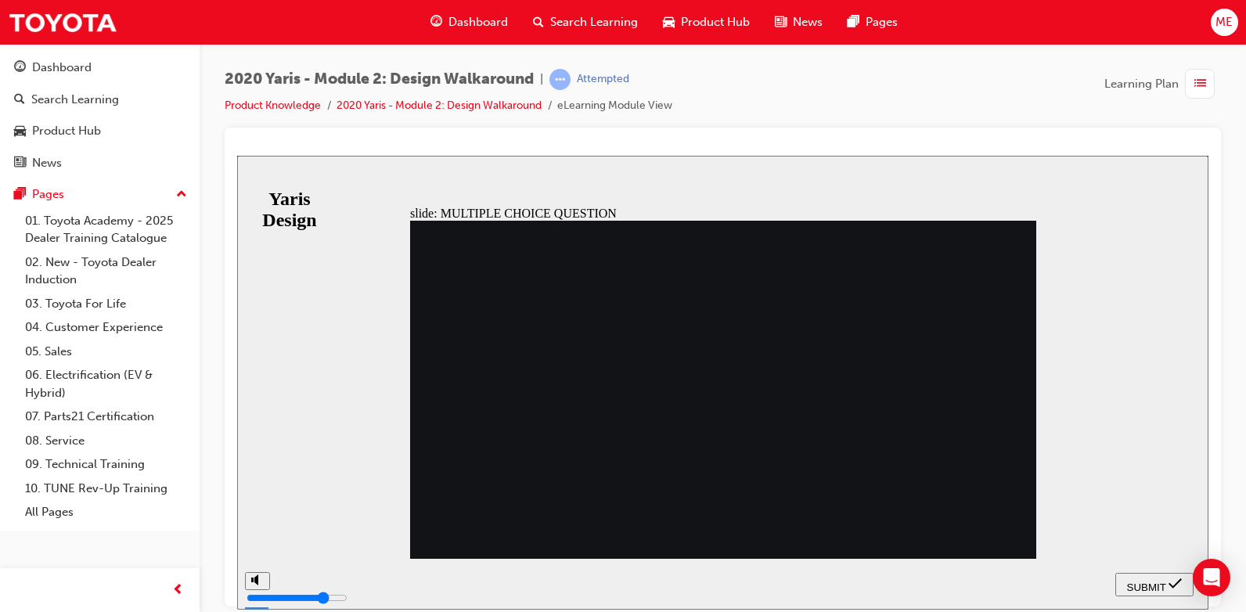
click at [1154, 581] on span "SUBMIT" at bounding box center [1146, 587] width 39 height 12
